Goal: Communication & Community: Answer question/provide support

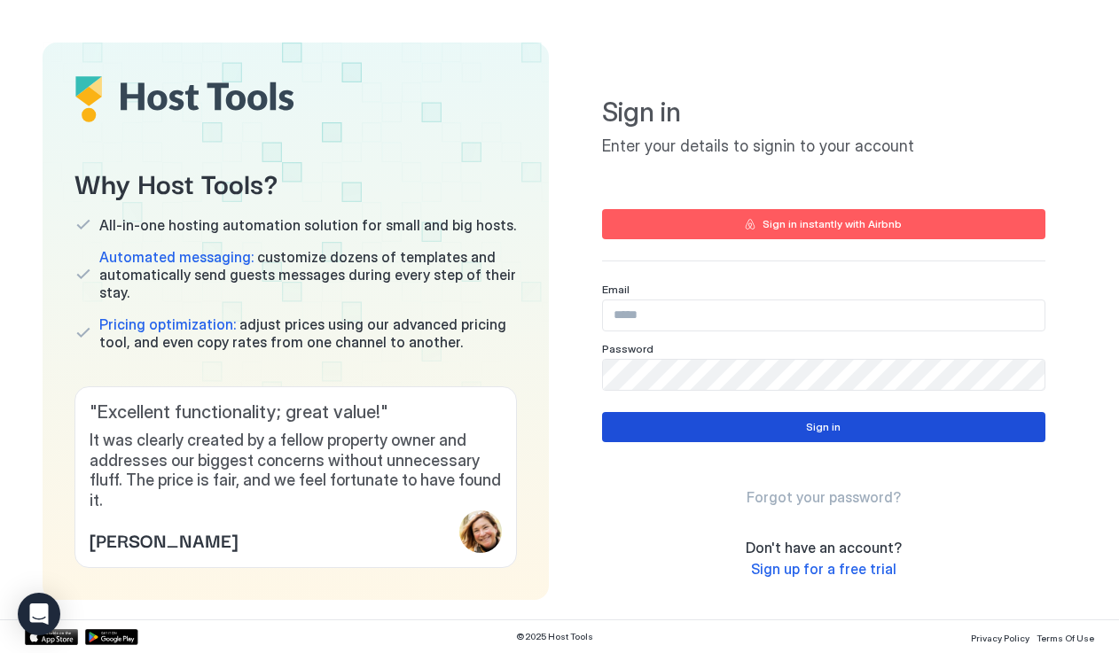
type input "**********"
click at [734, 431] on button "Sign in" at bounding box center [823, 427] width 443 height 30
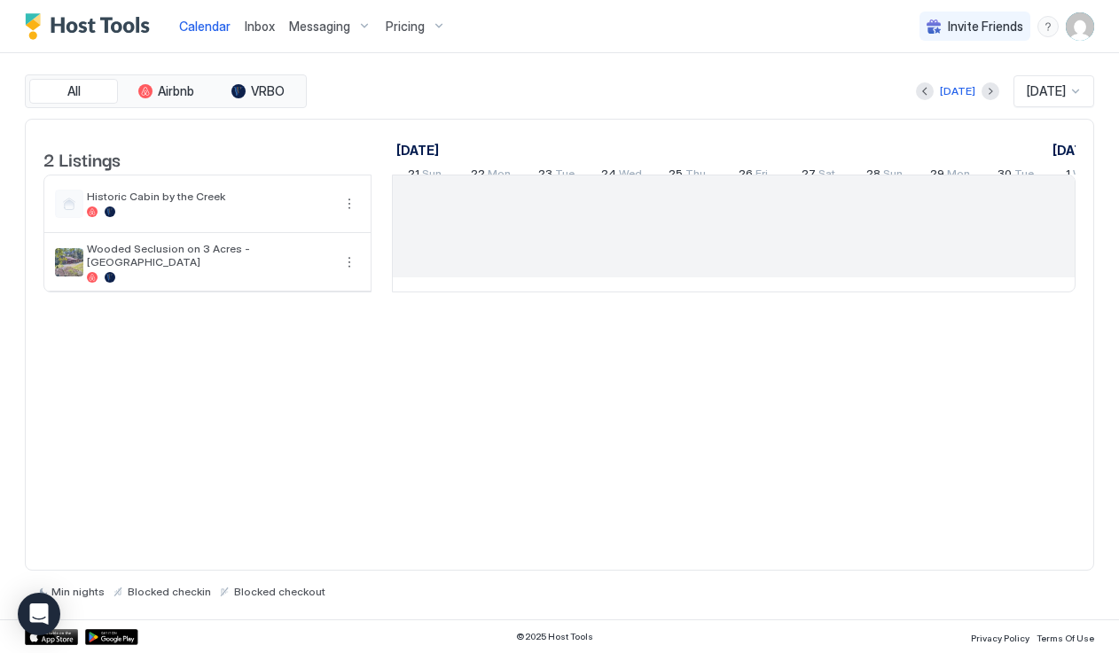
scroll to position [0, 985]
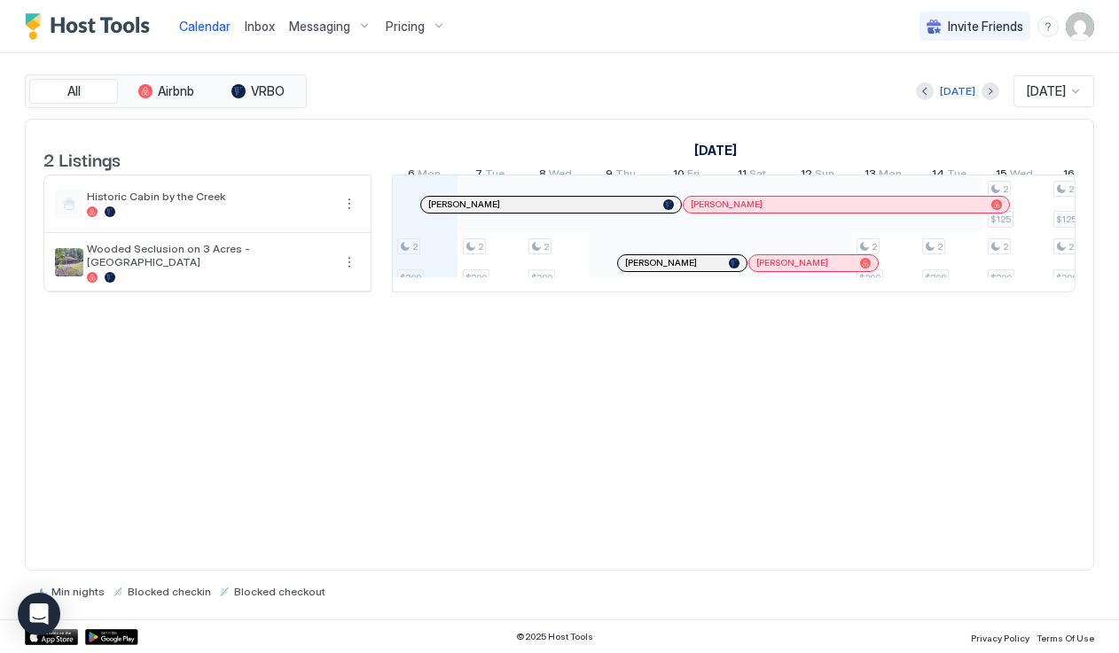
click at [664, 269] on span "[PERSON_NAME]" at bounding box center [661, 263] width 72 height 12
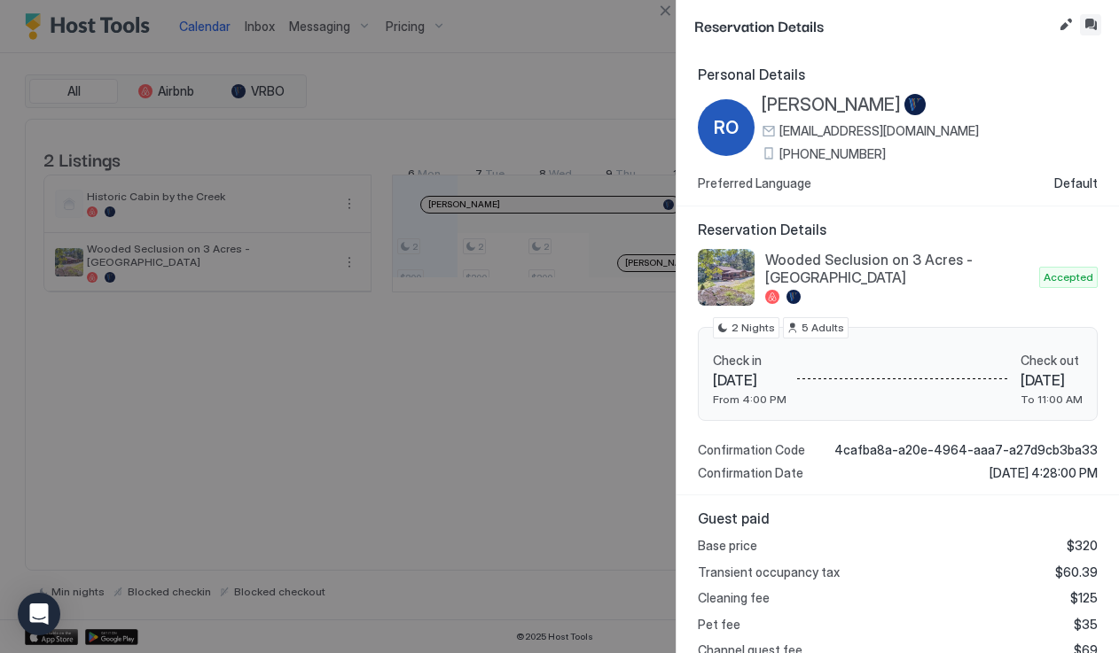
click at [1086, 20] on button "Inbox" at bounding box center [1090, 24] width 21 height 21
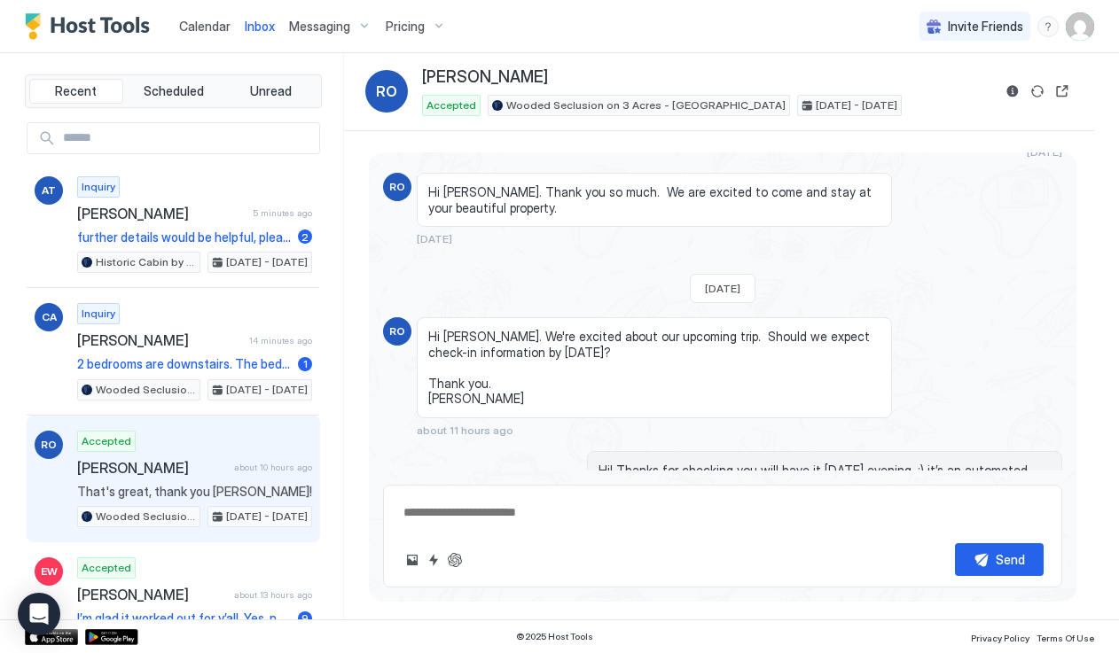
scroll to position [767, 0]
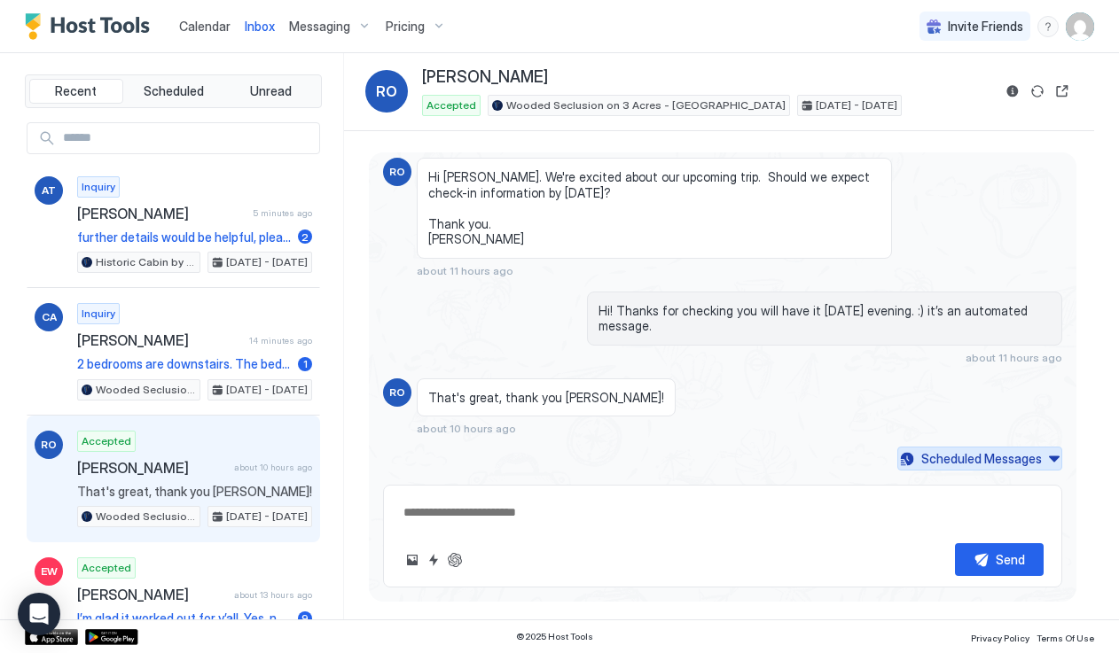
click at [1050, 462] on button "Scheduled Messages" at bounding box center [979, 459] width 165 height 24
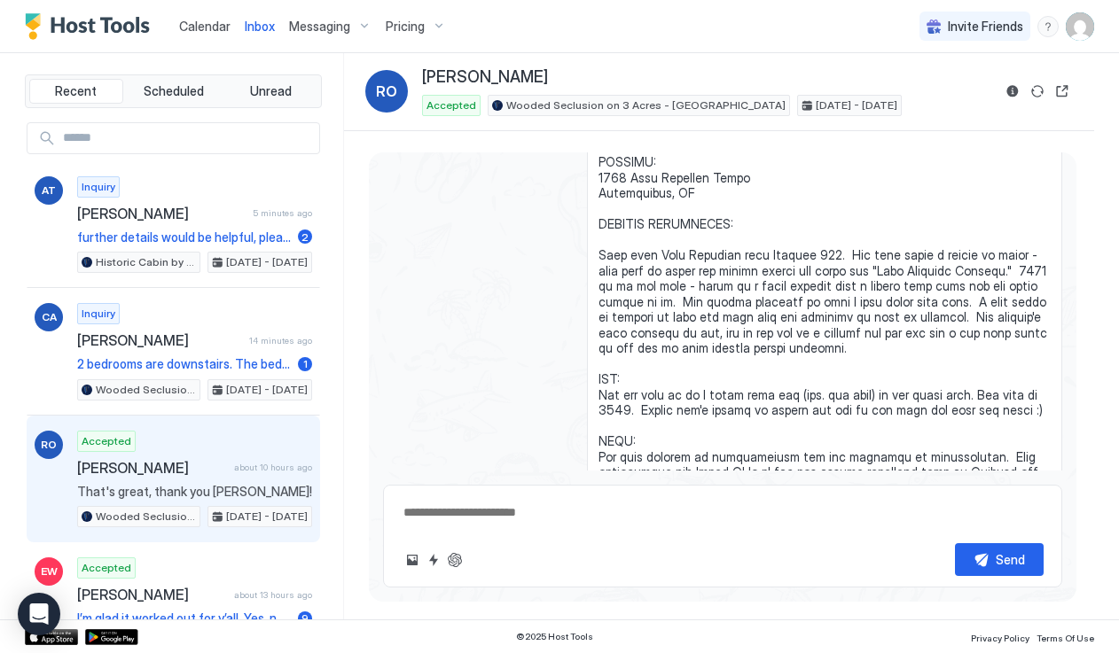
scroll to position [1334, 0]
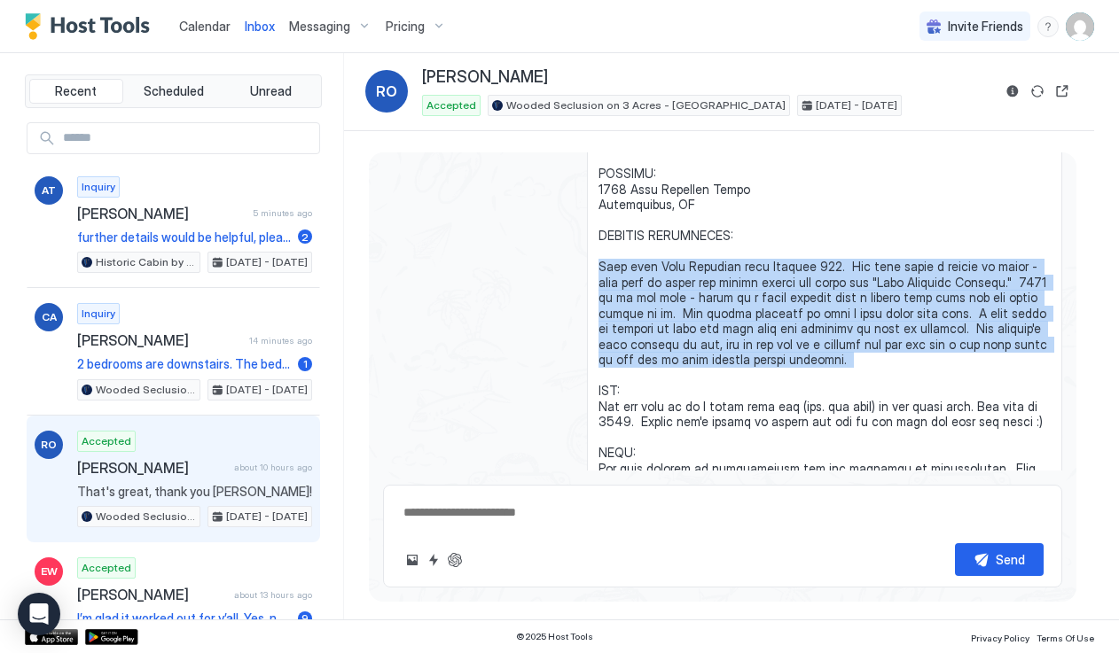
drag, startPoint x: 598, startPoint y: 254, endPoint x: 693, endPoint y: 348, distance: 133.5
click at [693, 348] on span at bounding box center [824, 275] width 452 height 590
copy span "Turn onto [US_STATE][GEOGRAPHIC_DATA] from Highway 276. The road forks a couple…"
type textarea "*"
